Goal: Task Accomplishment & Management: Use online tool/utility

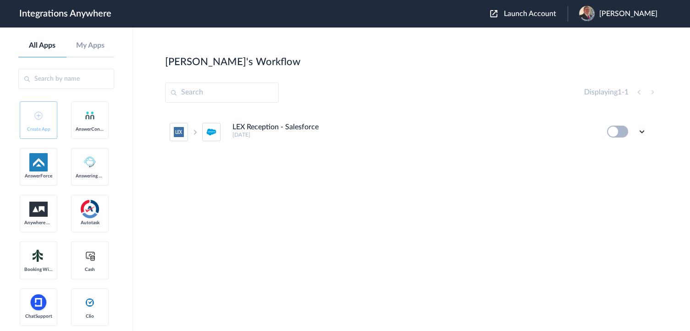
click at [528, 13] on span "Launch Account" at bounding box center [530, 13] width 52 height 7
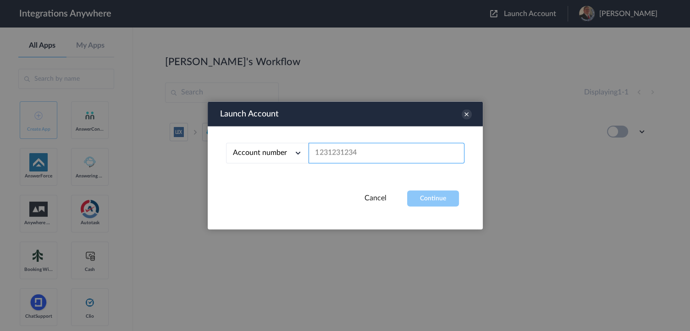
click at [346, 147] on input "text" at bounding box center [386, 153] width 156 height 21
paste input "3365694041"
type input "3365694041"
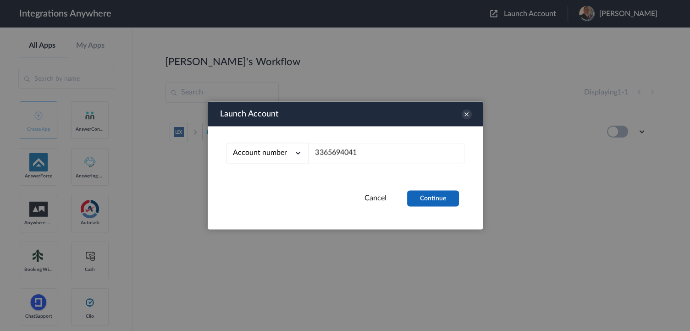
click at [432, 195] on button "Continue" at bounding box center [433, 199] width 52 height 16
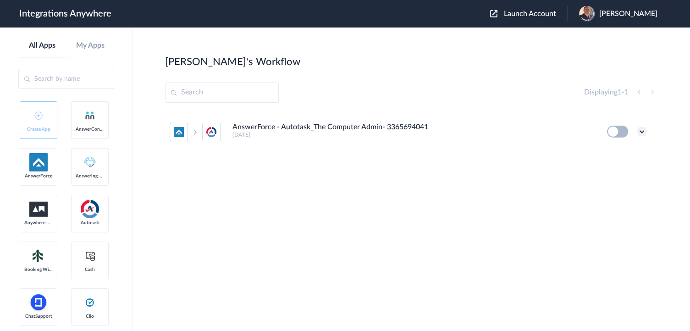
click at [641, 132] on icon at bounding box center [641, 131] width 9 height 9
click at [607, 150] on link "Edit" at bounding box center [604, 152] width 22 height 6
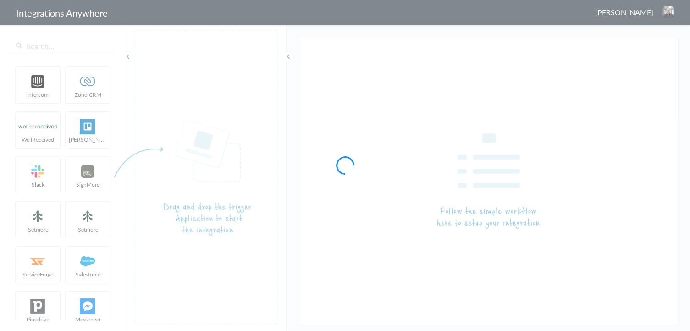
type input "AnswerForce - Autotask_The Computer Admin- 3365694041"
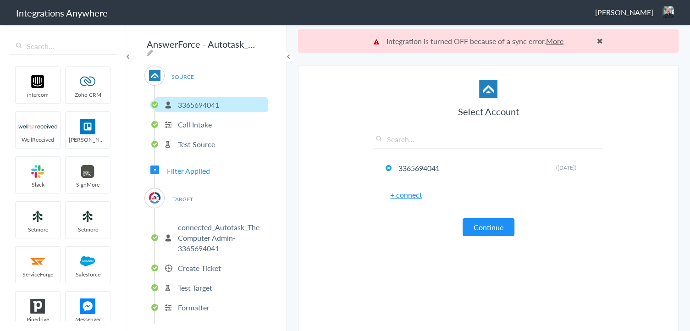
click at [198, 264] on p "Create Ticket" at bounding box center [199, 268] width 43 height 11
